Goal: Task Accomplishment & Management: Manage account settings

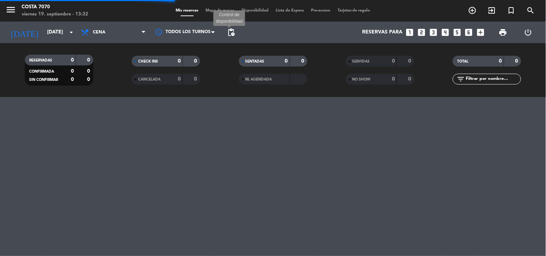
click at [235, 33] on span "pending_actions" at bounding box center [231, 32] width 9 height 9
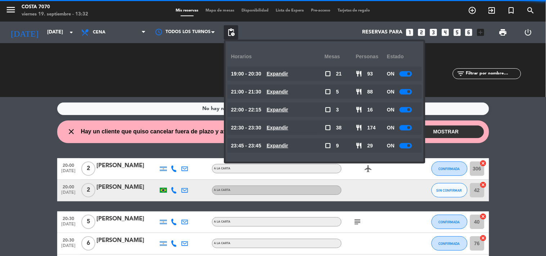
click at [3, 148] on div "No hay notas para este servicio. Haz clic para agregar una close Hay un cliente…" at bounding box center [273, 176] width 546 height 159
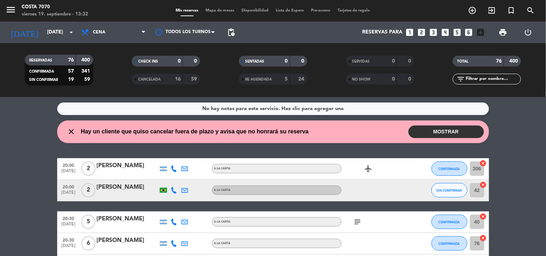
click at [461, 135] on button "MOSTRAR" at bounding box center [447, 132] width 76 height 13
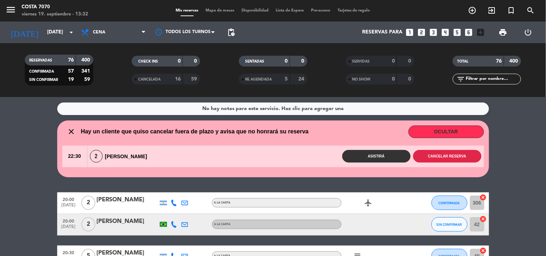
click at [439, 158] on button "Cancelar reserva" at bounding box center [448, 156] width 68 height 13
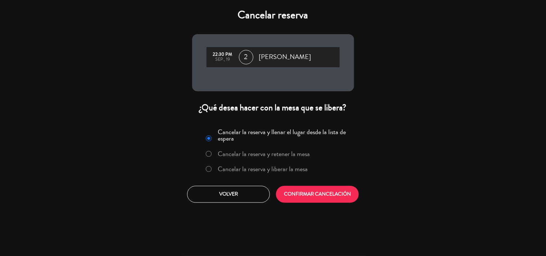
click at [290, 168] on label "Cancelar la reserva y liberar la mesa" at bounding box center [263, 169] width 90 height 6
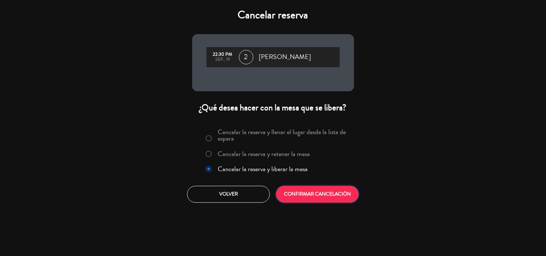
click at [301, 193] on button "CONFIRMAR CANCELACIÓN" at bounding box center [317, 194] width 83 height 17
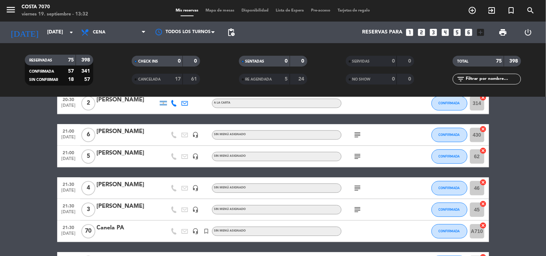
scroll to position [400, 0]
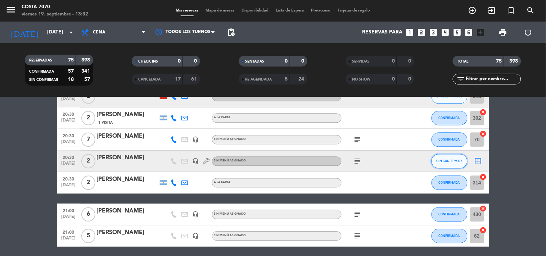
click at [459, 162] on span "SIN CONFIRMAR" at bounding box center [450, 162] width 26 height 4
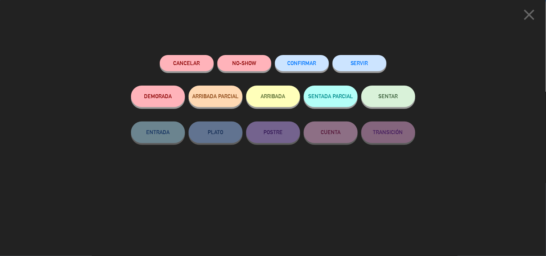
click at [314, 69] on button "CONFIRMAR" at bounding box center [302, 63] width 54 height 16
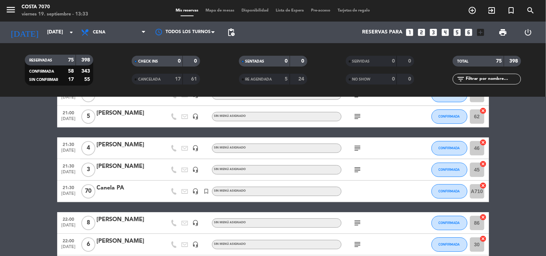
scroll to position [560, 0]
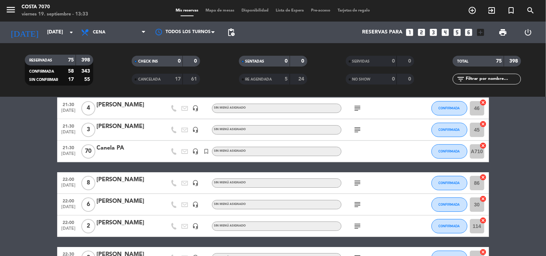
click at [232, 31] on span "pending_actions" at bounding box center [231, 32] width 9 height 9
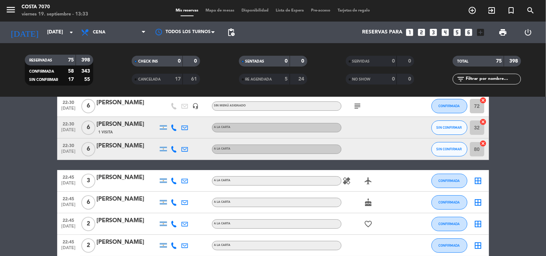
scroll to position [1521, 0]
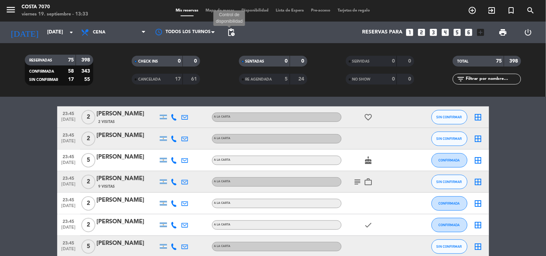
click at [234, 35] on span "pending_actions" at bounding box center [231, 32] width 9 height 9
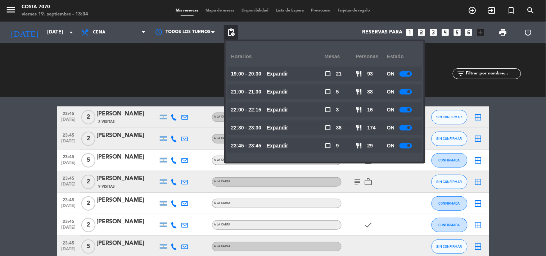
click at [494, 70] on input "text" at bounding box center [493, 74] width 56 height 8
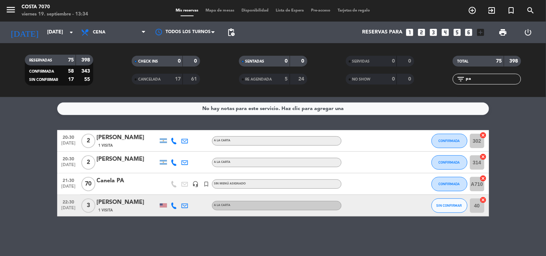
scroll to position [0, 0]
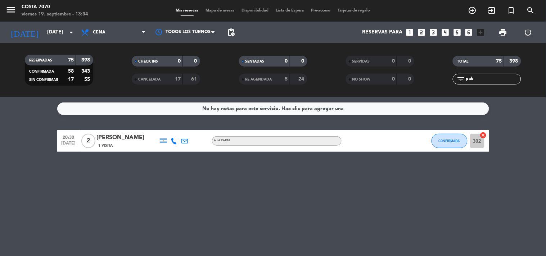
type input "pab"
click at [451, 148] on button "CONFIRMADA" at bounding box center [450, 141] width 36 height 14
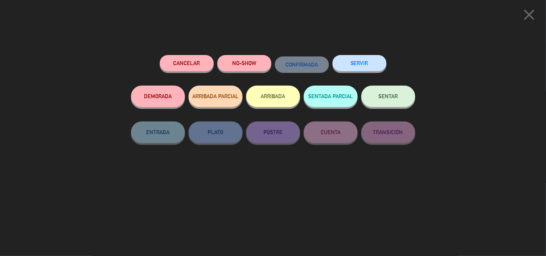
click at [172, 62] on button "Cancelar" at bounding box center [187, 63] width 54 height 16
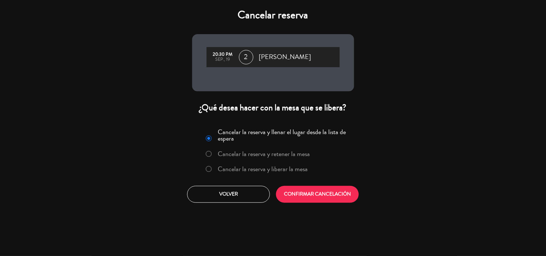
drag, startPoint x: 256, startPoint y: 171, endPoint x: 272, endPoint y: 178, distance: 17.0
click at [256, 172] on label "Cancelar la reserva y liberar la mesa" at bounding box center [263, 169] width 90 height 6
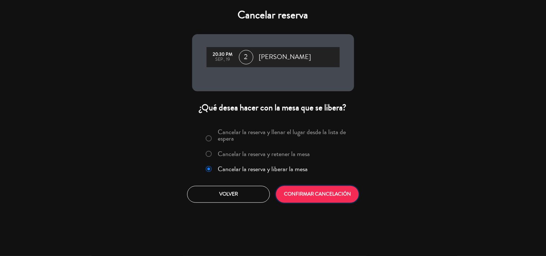
click at [312, 193] on button "CONFIRMAR CANCELACIÓN" at bounding box center [317, 194] width 83 height 17
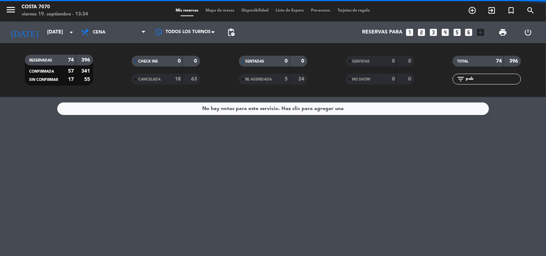
click at [488, 80] on input "pab" at bounding box center [493, 79] width 56 height 8
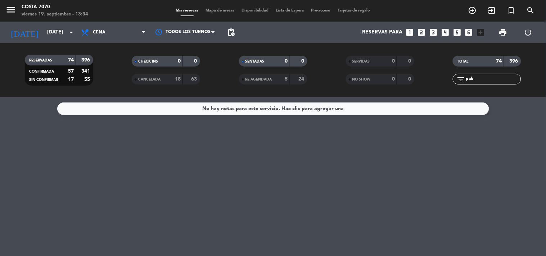
click at [488, 80] on input "pab" at bounding box center [493, 79] width 56 height 8
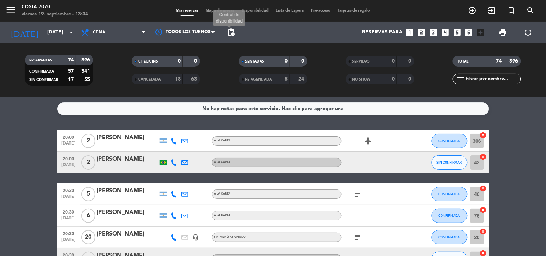
click at [233, 33] on span "pending_actions" at bounding box center [231, 32] width 9 height 9
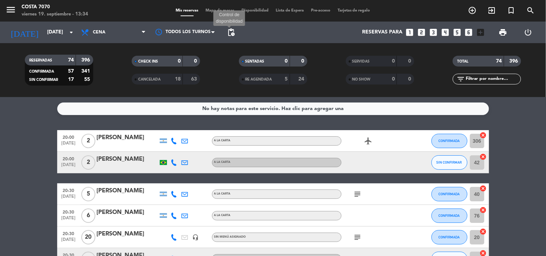
click at [228, 32] on span "pending_actions" at bounding box center [231, 32] width 9 height 9
